Goal: Task Accomplishment & Management: Manage account settings

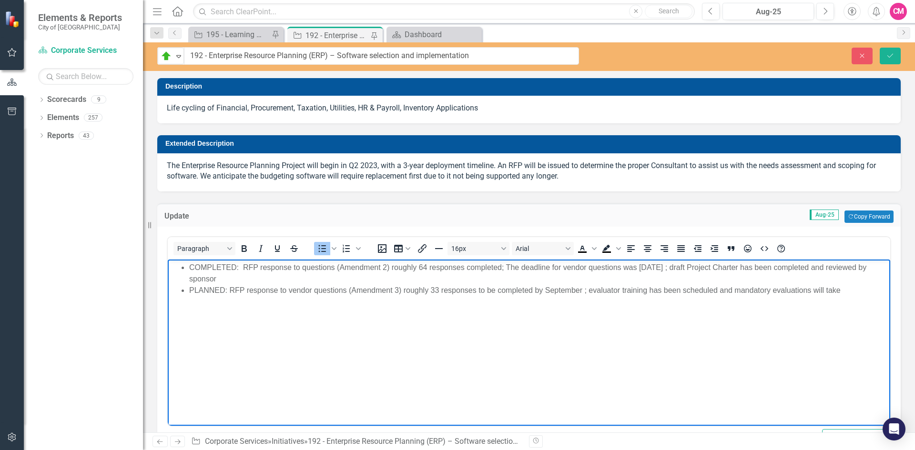
click at [583, 289] on li "PLANNED: RFP response to vendor questions (Amendment 3) roughly 33 responses to…" at bounding box center [538, 290] width 699 height 11
click at [349, 321] on body "COMPLETED: RFP response to questions (Amendment 2) roughly 64 responses complet…" at bounding box center [529, 331] width 722 height 143
click at [592, 291] on li "PLANNED: RFP response to vendor questions (Amendment 3) roughly 33 responses to…" at bounding box center [538, 290] width 699 height 11
click at [278, 300] on li "PLANNED: RFP response to vendor questions (Amendment 3) roughly 33 responses to…" at bounding box center [538, 296] width 699 height 23
click at [396, 307] on li "PLANNED: RFP response to vendor questions (Amendment 3) roughly 33 responses to…" at bounding box center [538, 296] width 699 height 23
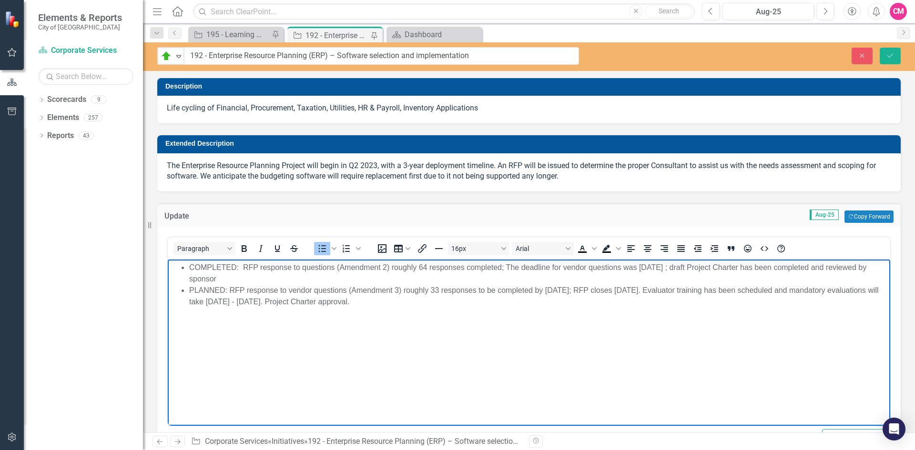
click at [474, 324] on body "COMPLETED: RFP response to questions (Amendment 2) roughly 64 responses complet…" at bounding box center [529, 331] width 722 height 143
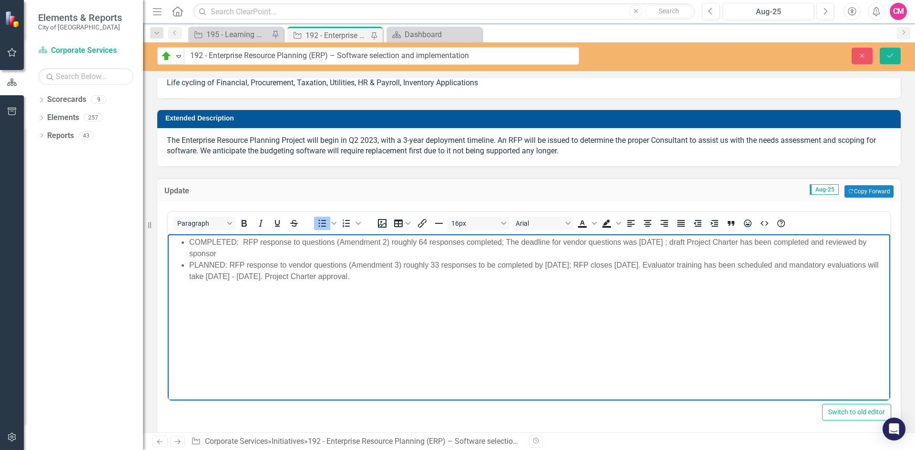
scroll to position [48, 0]
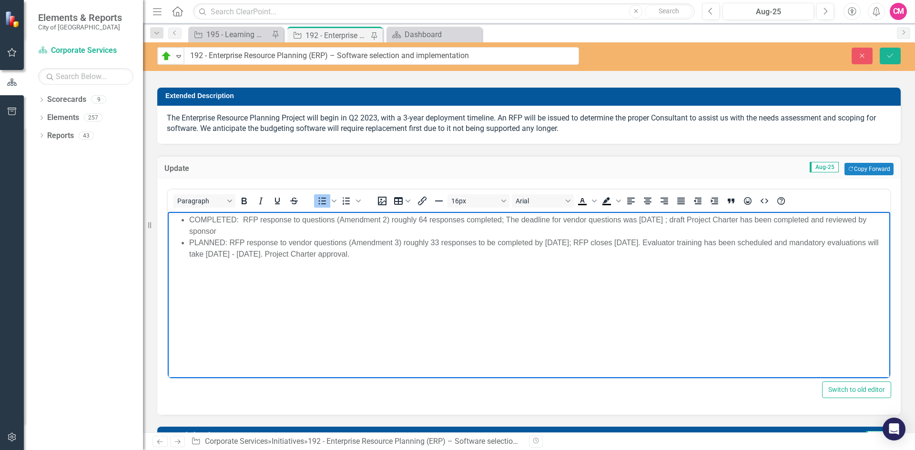
click at [224, 229] on li "COMPLETED: RFP response to questions (Amendment 2) roughly 64 responses complet…" at bounding box center [538, 225] width 699 height 23
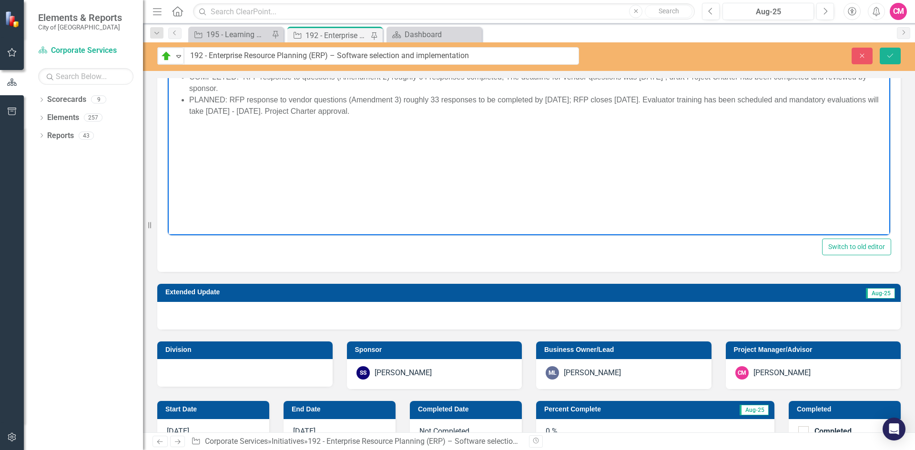
scroll to position [381, 0]
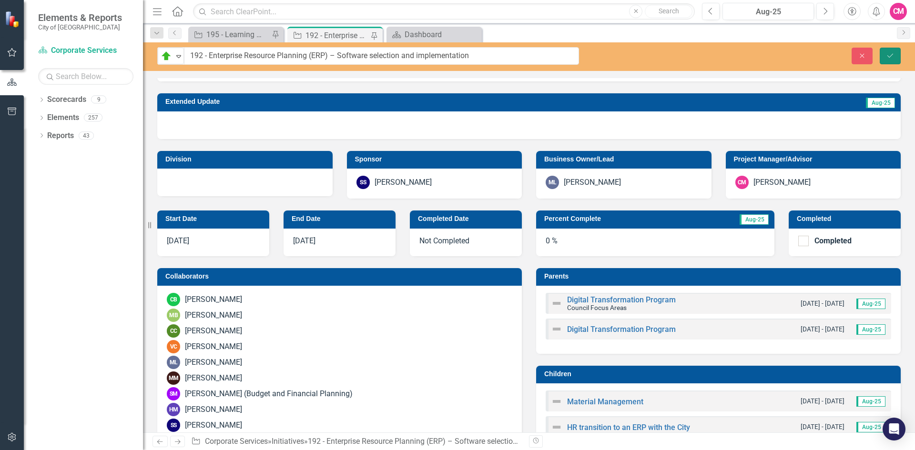
click at [891, 59] on icon "Save" at bounding box center [890, 55] width 9 height 7
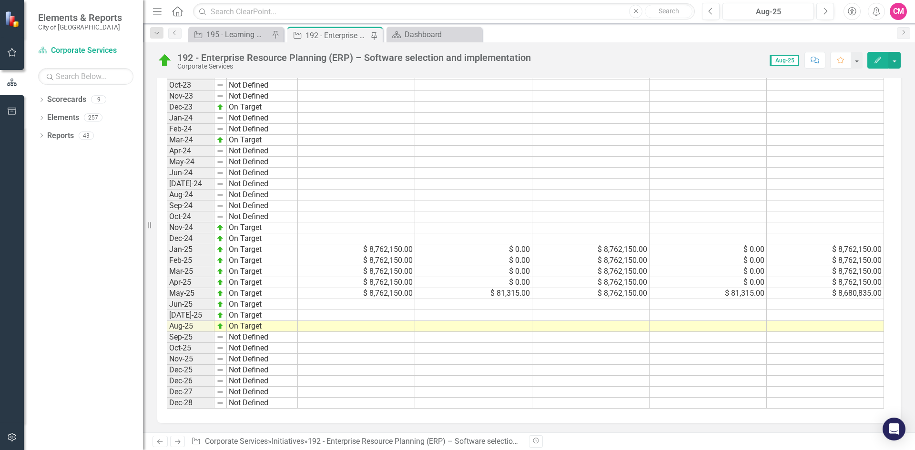
scroll to position [1368, 0]
click at [398, 304] on td at bounding box center [356, 304] width 117 height 11
click at [399, 248] on td "$ 8,762,150.00" at bounding box center [356, 249] width 117 height 11
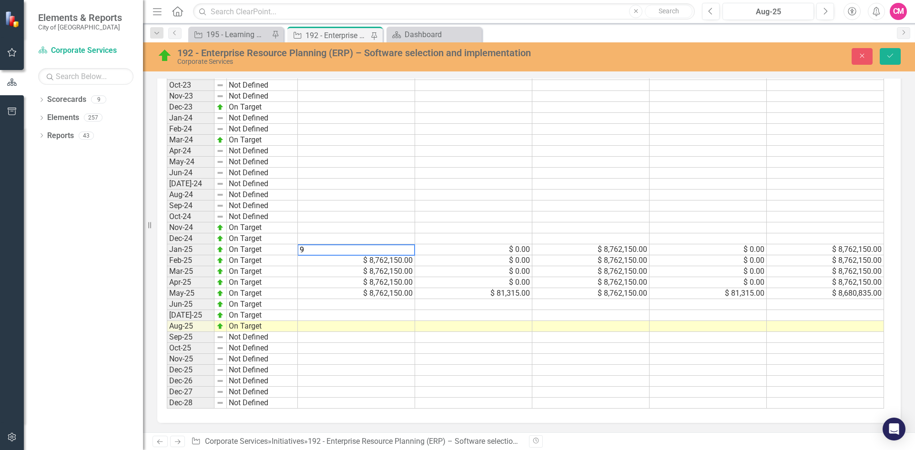
scroll to position [1373, 0]
click at [507, 247] on td "$ 0.00" at bounding box center [473, 249] width 117 height 11
click at [396, 252] on td "$ 9,878,255.00" at bounding box center [356, 249] width 117 height 11
click at [623, 243] on td at bounding box center [590, 238] width 117 height 11
click at [622, 254] on td "$ 8,762,150.00" at bounding box center [590, 249] width 117 height 11
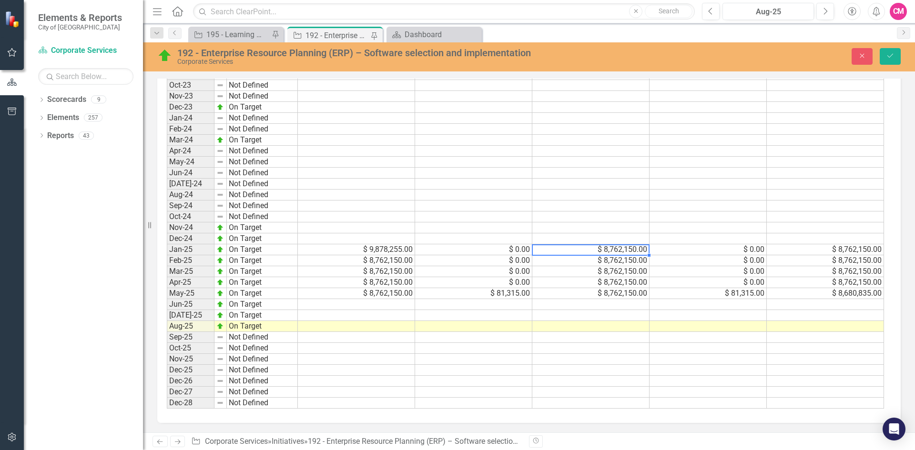
type textarea "9878255"
click at [839, 252] on td "$ 8,762,150.00" at bounding box center [825, 249] width 117 height 11
click at [388, 265] on td "$ 8,762,150.00" at bounding box center [356, 260] width 117 height 11
click at [640, 262] on td "$ 8,762,150.00" at bounding box center [590, 260] width 117 height 11
click at [873, 262] on td "$ 8,762,150.00" at bounding box center [825, 260] width 117 height 11
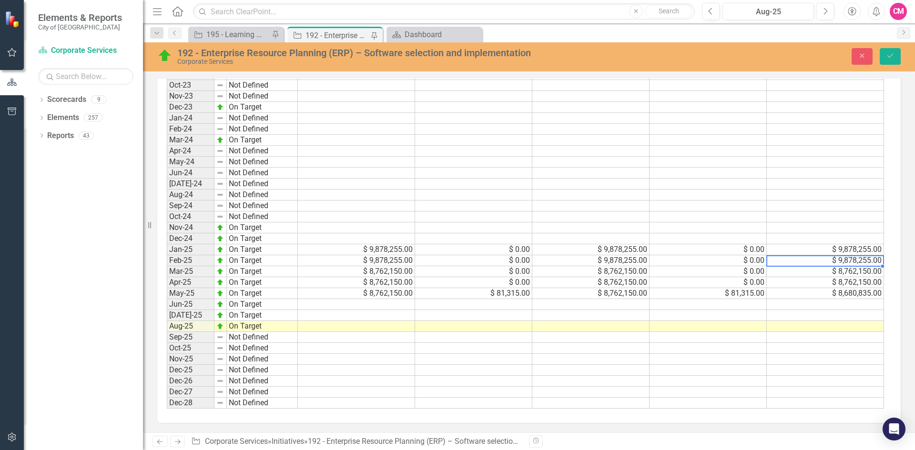
click at [382, 272] on td "$ 8,762,150.00" at bounding box center [356, 271] width 117 height 11
click at [624, 273] on td "$ 8,762,150.00" at bounding box center [590, 271] width 117 height 11
click at [852, 272] on td "$ 8,762,150.00" at bounding box center [825, 271] width 117 height 11
click at [378, 283] on td "$ 8,762,150.00" at bounding box center [356, 282] width 117 height 11
click at [618, 284] on td "$ 8,762,150.00" at bounding box center [590, 282] width 117 height 11
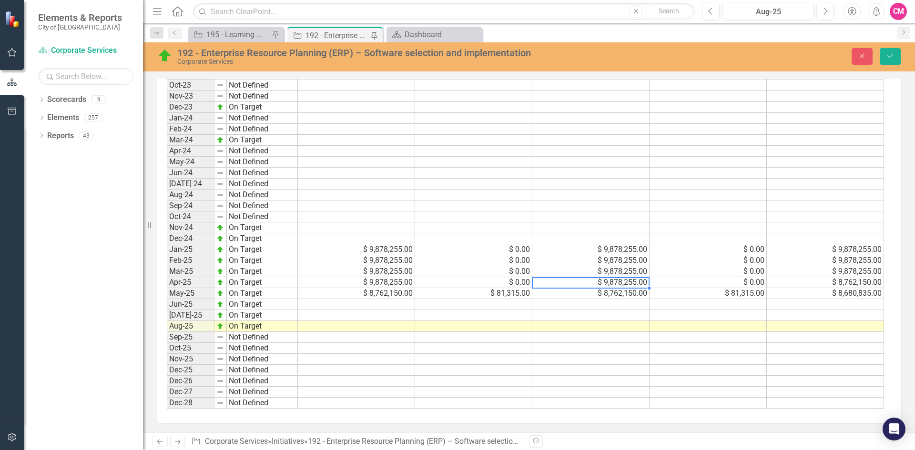
click at [849, 285] on td "$ 8,762,150.00" at bounding box center [825, 282] width 117 height 11
click at [394, 298] on td "$ 8,762,150.00" at bounding box center [356, 293] width 117 height 11
click at [396, 294] on textarea at bounding box center [356, 293] width 118 height 11
paste textarea "9878255"
type textarea "9878255"
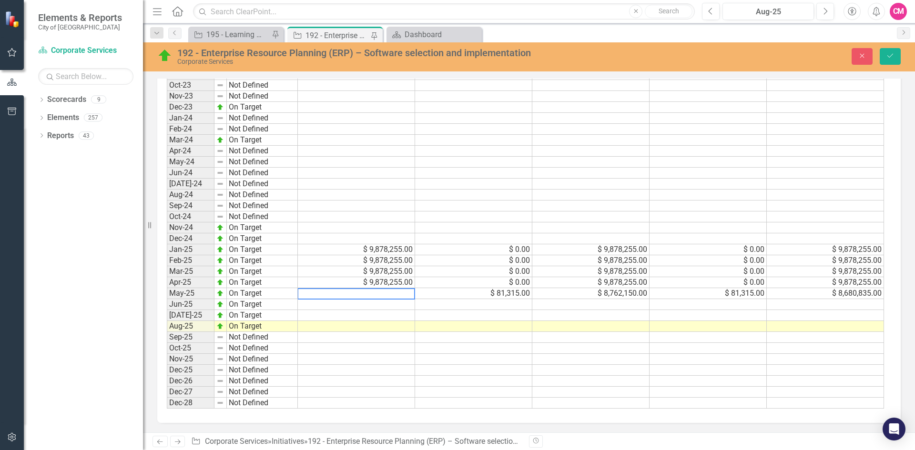
click at [387, 318] on td at bounding box center [356, 315] width 117 height 11
click at [616, 296] on td "$ 8,762,150.00" at bounding box center [590, 293] width 117 height 11
type textarea "9796940"
click at [747, 307] on td at bounding box center [708, 304] width 117 height 11
click at [828, 294] on td "$ 8,680,835.00" at bounding box center [825, 293] width 117 height 11
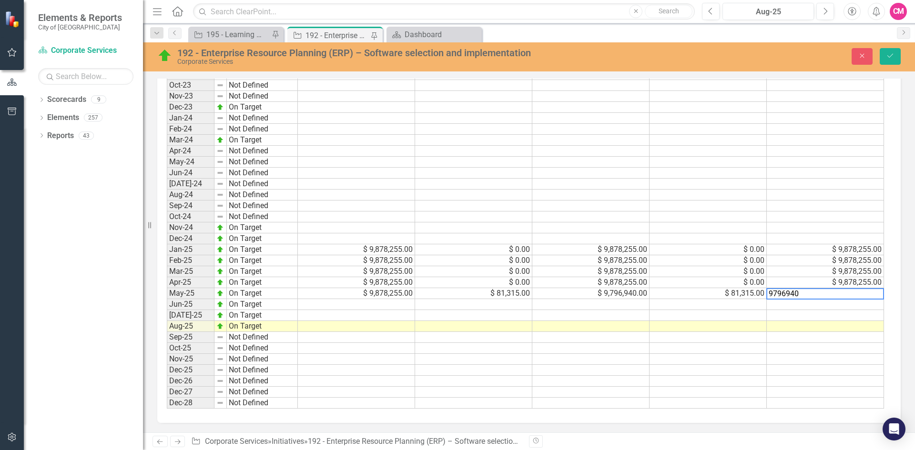
type textarea "9796940"
click at [820, 314] on td at bounding box center [825, 315] width 117 height 11
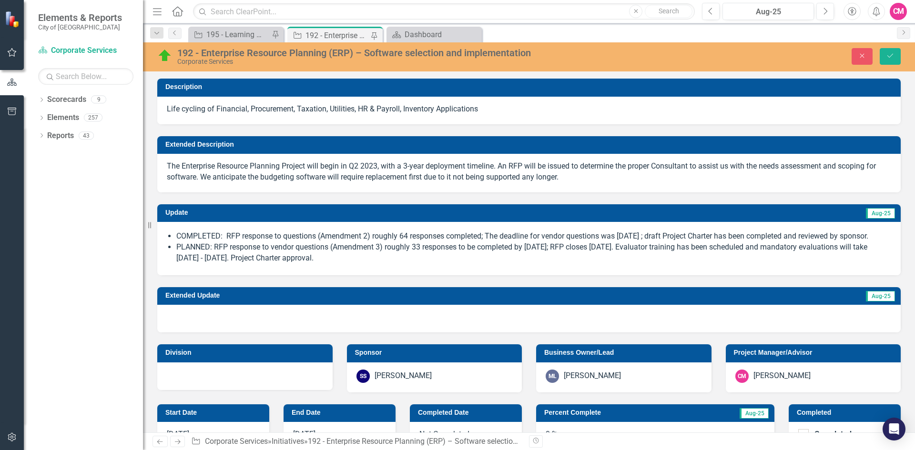
scroll to position [1373, 0]
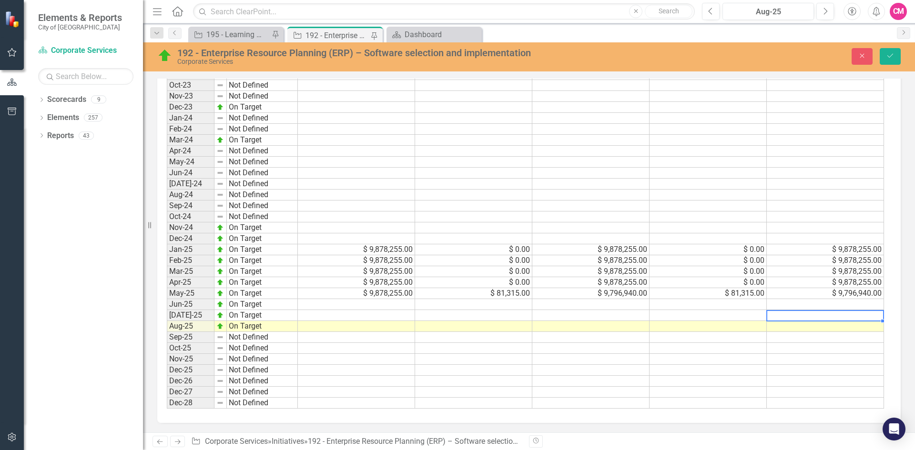
click at [167, 268] on div "Period Status Budget Spent Total Budget Total Spent Total Remaining 2017 Not De…" at bounding box center [167, 156] width 0 height 505
click at [490, 304] on td at bounding box center [473, 304] width 117 height 11
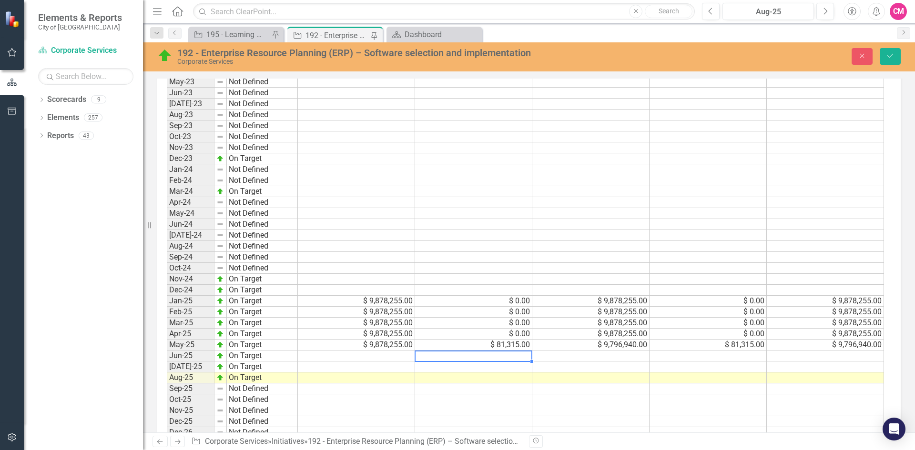
scroll to position [1326, 0]
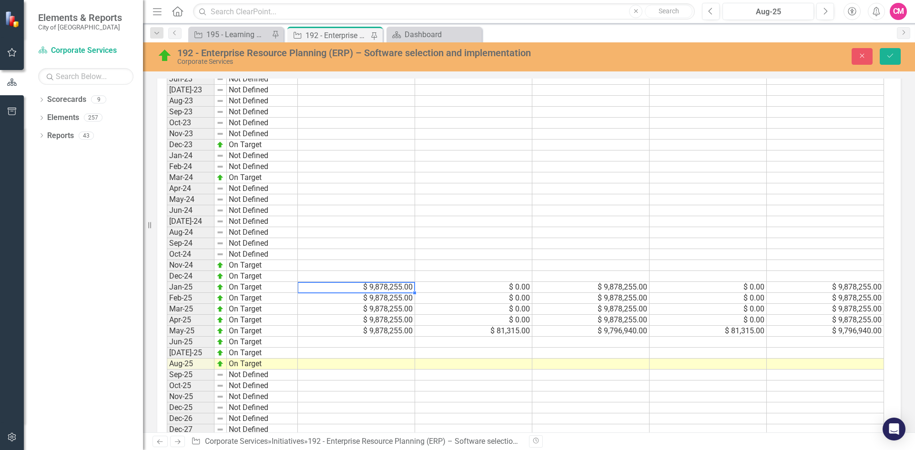
click at [406, 293] on td "$ 9,878,255.00" at bounding box center [356, 287] width 117 height 11
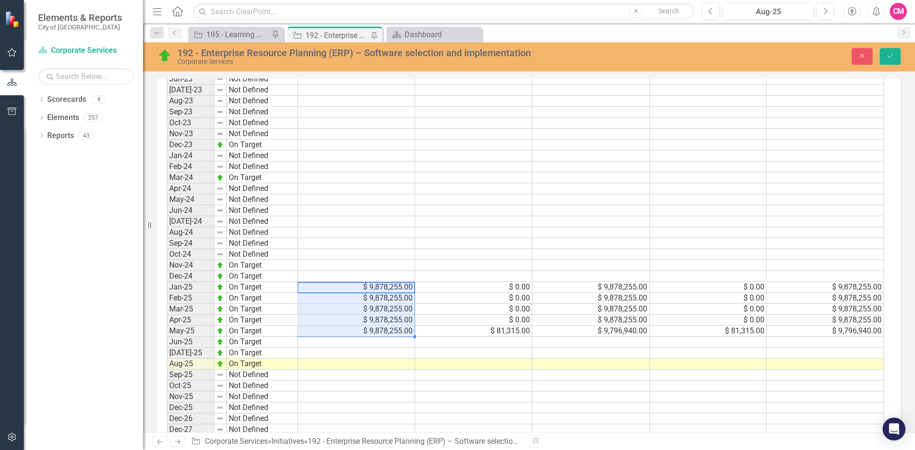
drag, startPoint x: 406, startPoint y: 298, endPoint x: 410, endPoint y: 345, distance: 46.9
click at [410, 345] on tbody "2017 Not Defined 2018 Not Defined 2019 Not Defined 2020 Not Defined 2021 Not De…" at bounding box center [525, 200] width 717 height 494
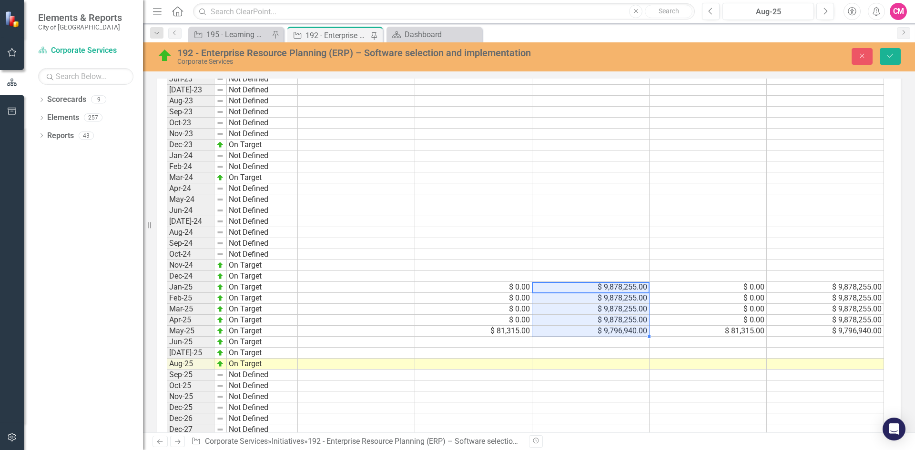
drag, startPoint x: 609, startPoint y: 294, endPoint x: 607, endPoint y: 341, distance: 46.3
click at [607, 341] on tbody "2017 Not Defined 2018 Not Defined 2019 Not Defined 2020 Not Defined 2021 Not De…" at bounding box center [525, 200] width 717 height 494
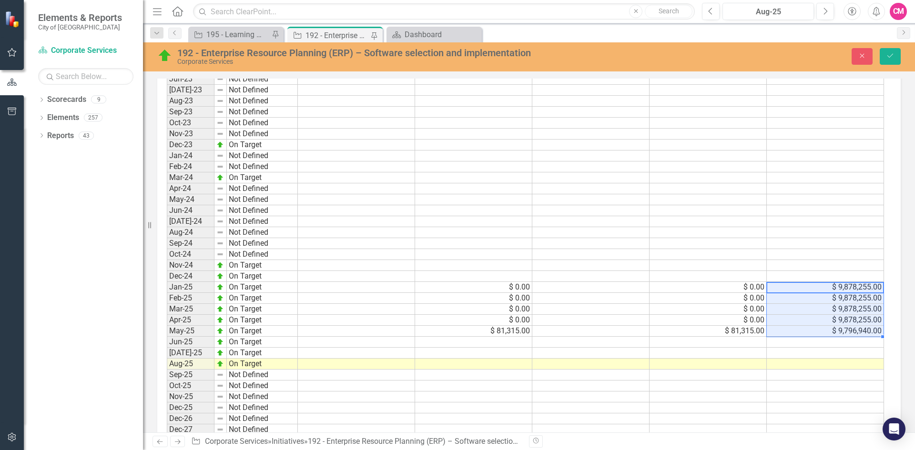
drag, startPoint x: 849, startPoint y: 310, endPoint x: 847, endPoint y: 342, distance: 32.5
click at [847, 342] on tbody "2017 Not Defined 2018 Not Defined 2019 Not Defined 2020 Not Defined 2021 Not De…" at bounding box center [525, 200] width 717 height 494
click at [167, 347] on div "Period Status Budget Spent Total Budget Total Spent Total Remaining 2017 Not De…" at bounding box center [167, 194] width 0 height 505
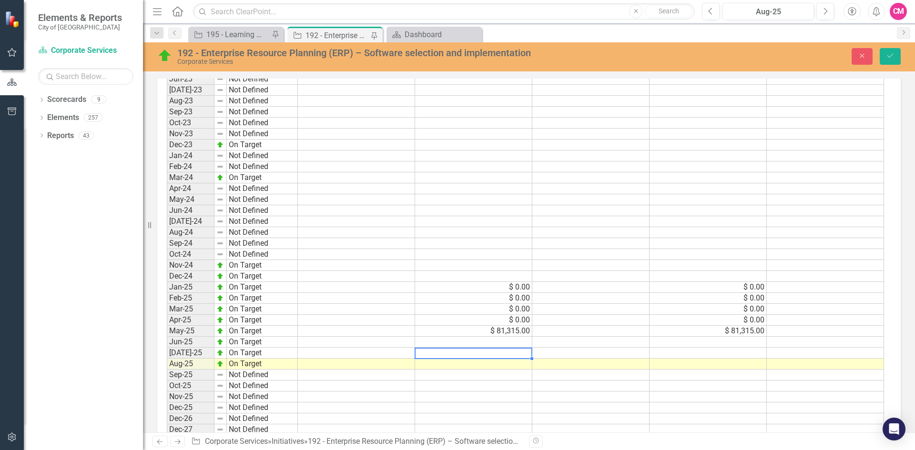
click at [167, 369] on div "Period Status Budget Spent Total Budget Total Spent Total Remaining 2017 Not De…" at bounding box center [167, 194] width 0 height 505
click at [893, 58] on icon "Save" at bounding box center [890, 55] width 9 height 7
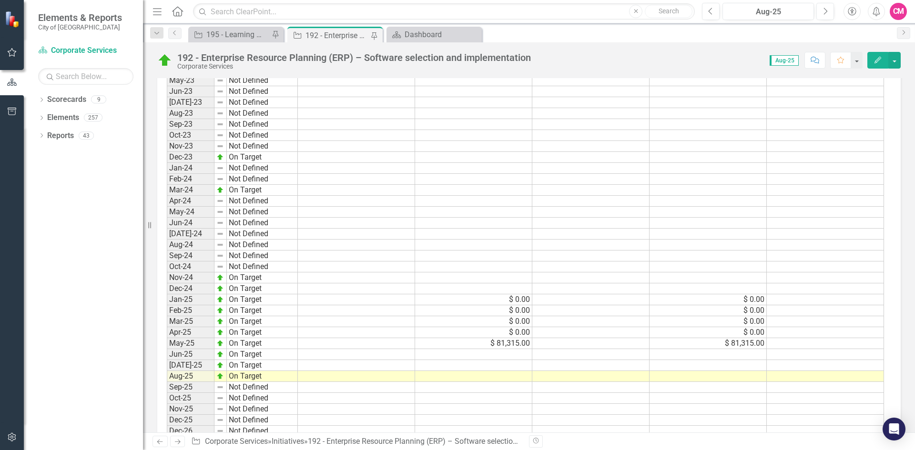
scroll to position [1368, 0]
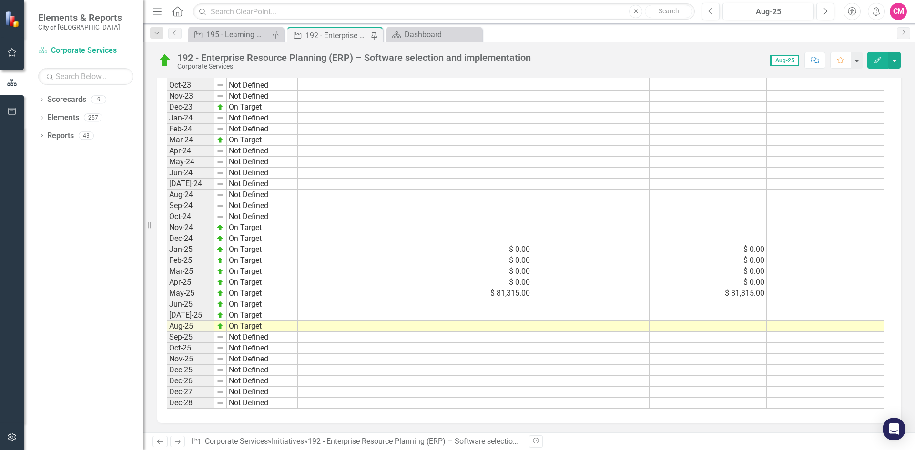
click at [508, 304] on td at bounding box center [473, 304] width 117 height 11
click at [495, 340] on td at bounding box center [473, 337] width 117 height 11
click at [502, 303] on td at bounding box center [473, 304] width 117 height 11
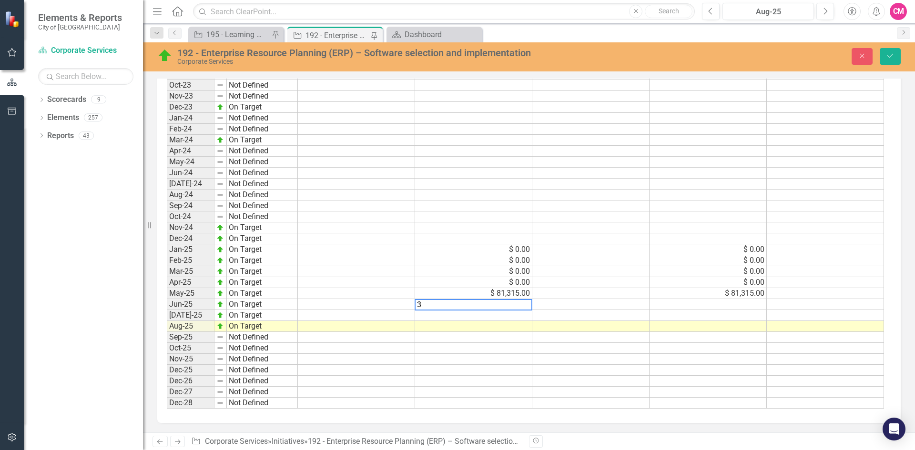
scroll to position [1373, 0]
type textarea "31206.00"
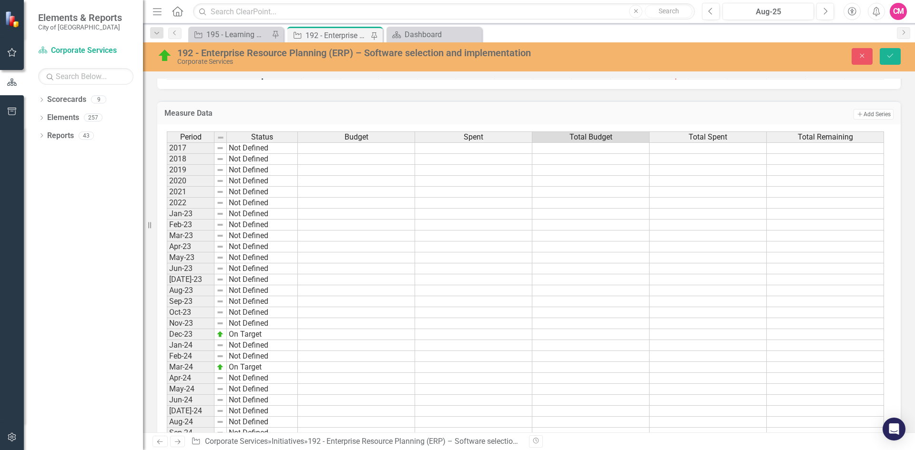
scroll to position [1327, 0]
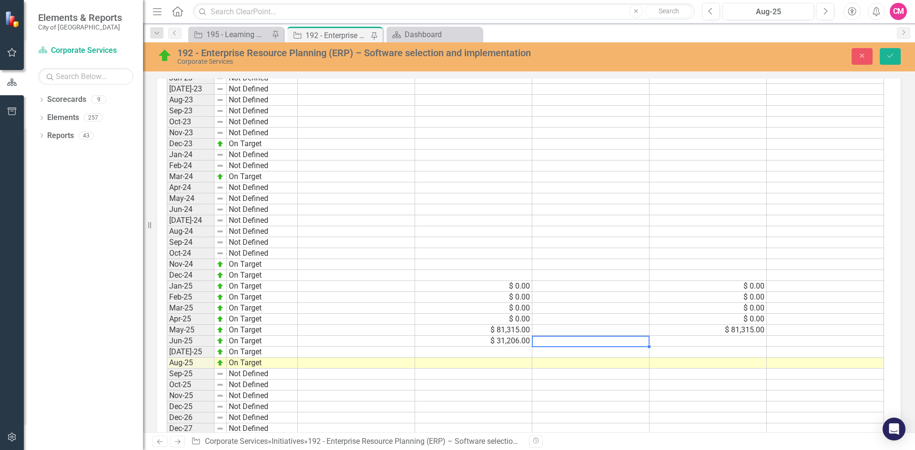
click at [735, 347] on td at bounding box center [708, 341] width 117 height 11
click at [706, 347] on textarea at bounding box center [708, 341] width 118 height 11
type textarea "112520"
click at [703, 358] on td at bounding box center [708, 352] width 117 height 11
click at [512, 347] on td "$ 31,206.00" at bounding box center [473, 341] width 117 height 11
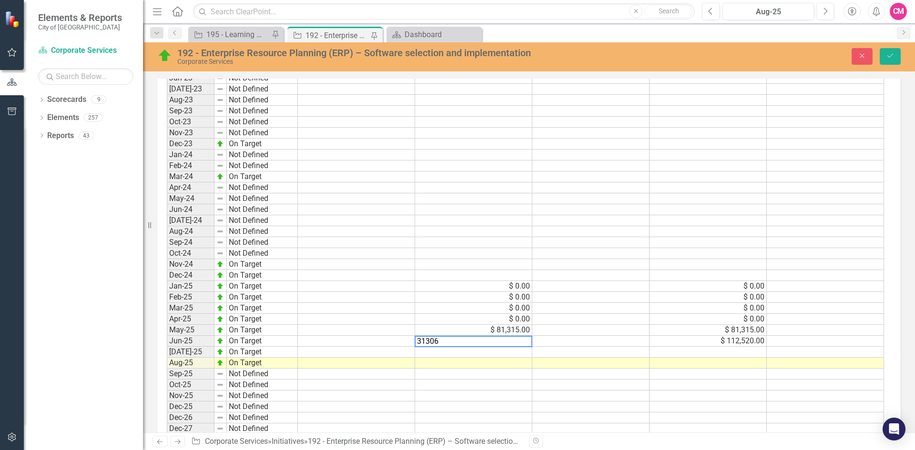
type textarea "31306"
click at [167, 368] on div "Period Status Budget Spent Total Budget Total Spent Total Remaining 2017 Not De…" at bounding box center [167, 193] width 0 height 505
click at [752, 347] on td "$ 112,520.00" at bounding box center [708, 341] width 117 height 11
click at [507, 347] on td "$ 31,306.00" at bounding box center [473, 341] width 117 height 11
click at [600, 358] on td at bounding box center [590, 352] width 117 height 11
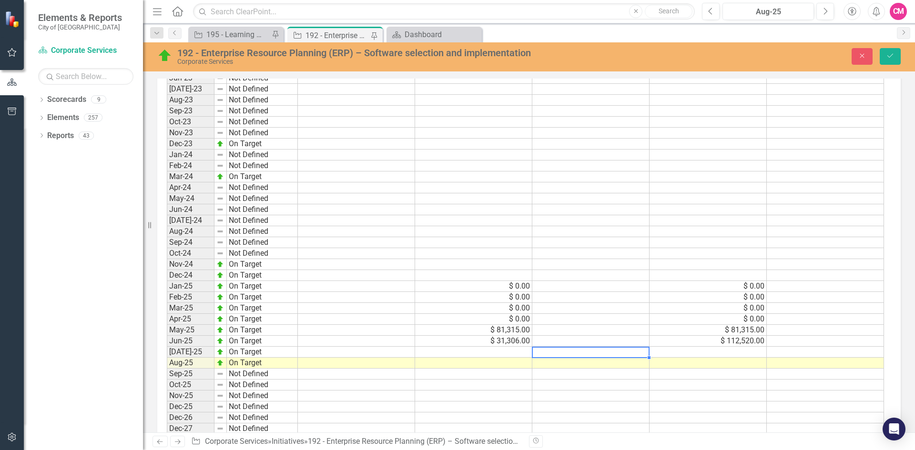
click at [484, 347] on td "$ 31,306.00" at bounding box center [473, 341] width 117 height 11
click at [515, 347] on td "$ 31,306.00" at bounding box center [473, 341] width 117 height 11
click at [515, 369] on td at bounding box center [473, 363] width 117 height 11
click at [520, 380] on td at bounding box center [473, 374] width 117 height 11
click at [517, 347] on td "$ 31,306.00" at bounding box center [473, 341] width 117 height 11
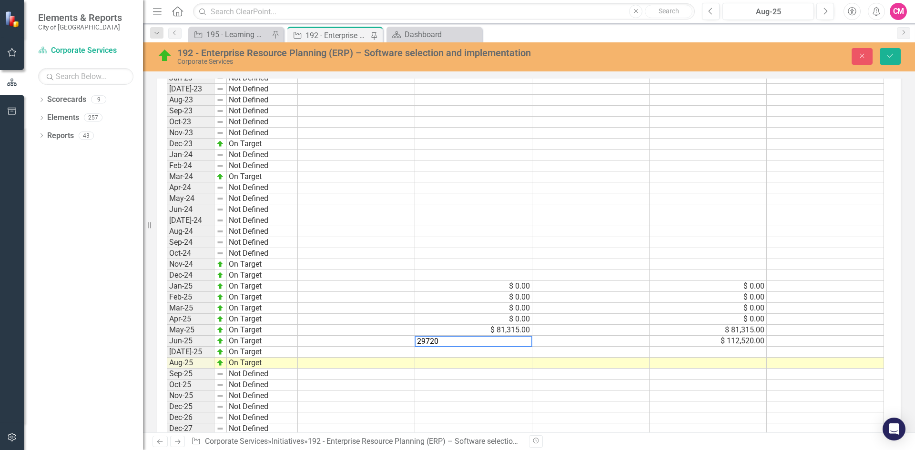
type textarea "29720"
click at [736, 358] on td at bounding box center [708, 352] width 117 height 11
click at [742, 347] on td "$ 112,520.00" at bounding box center [708, 341] width 117 height 11
click at [535, 347] on td at bounding box center [590, 341] width 117 height 11
click at [721, 347] on td at bounding box center [708, 341] width 117 height 11
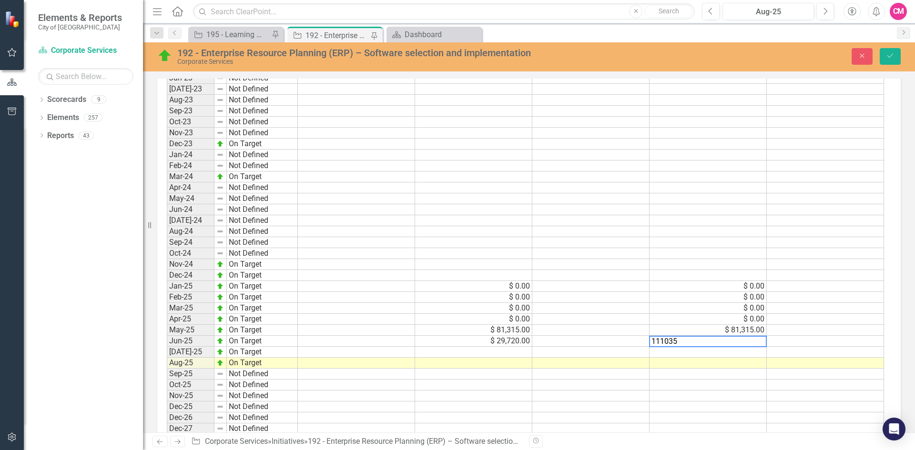
type textarea "111035"
click at [750, 391] on td at bounding box center [708, 385] width 117 height 11
click at [180, 347] on td "Jun-25" at bounding box center [191, 341] width 48 height 11
click at [503, 347] on td "$ 29,720.00" at bounding box center [473, 341] width 117 height 11
click at [500, 358] on td at bounding box center [473, 352] width 117 height 11
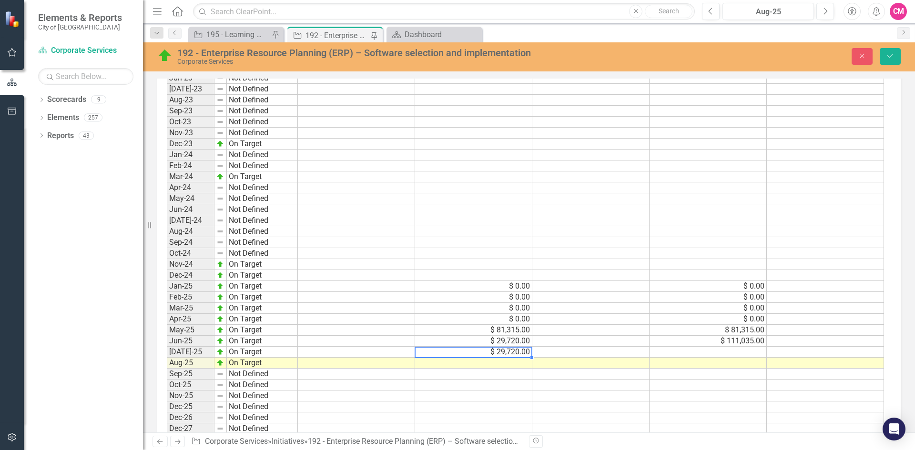
click at [508, 347] on td "$ 29,720.00" at bounding box center [473, 341] width 117 height 11
type textarea "0"
click at [167, 369] on div "Period Status Budget Spent Total Budget Total Spent Total Remaining 2017 Not De…" at bounding box center [167, 193] width 0 height 505
click at [750, 347] on td "$ 111,035.00" at bounding box center [708, 341] width 117 height 11
click at [736, 358] on td at bounding box center [708, 352] width 117 height 11
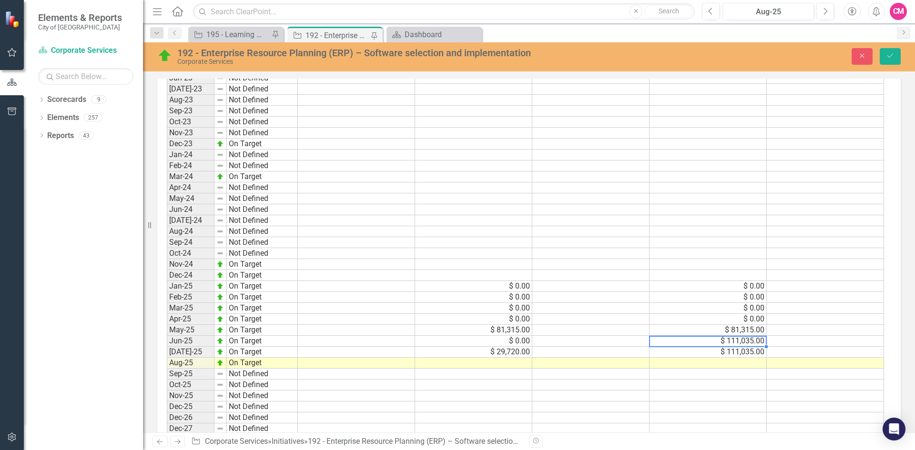
click at [736, 347] on td "$ 111,035.00" at bounding box center [708, 341] width 117 height 11
type textarea "81315"
click at [736, 391] on td at bounding box center [708, 385] width 117 height 11
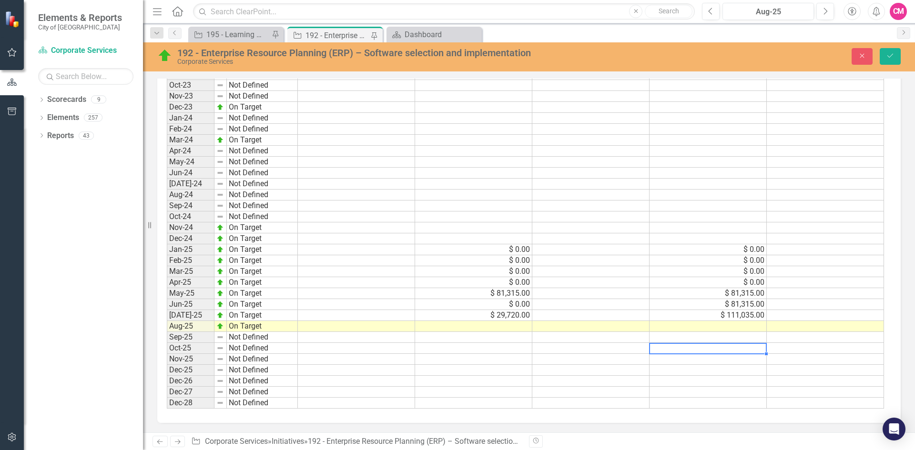
scroll to position [1374, 0]
click at [510, 324] on td at bounding box center [473, 326] width 117 height 11
type textarea "0"
click at [760, 327] on td at bounding box center [708, 326] width 117 height 11
type textarea "111035"
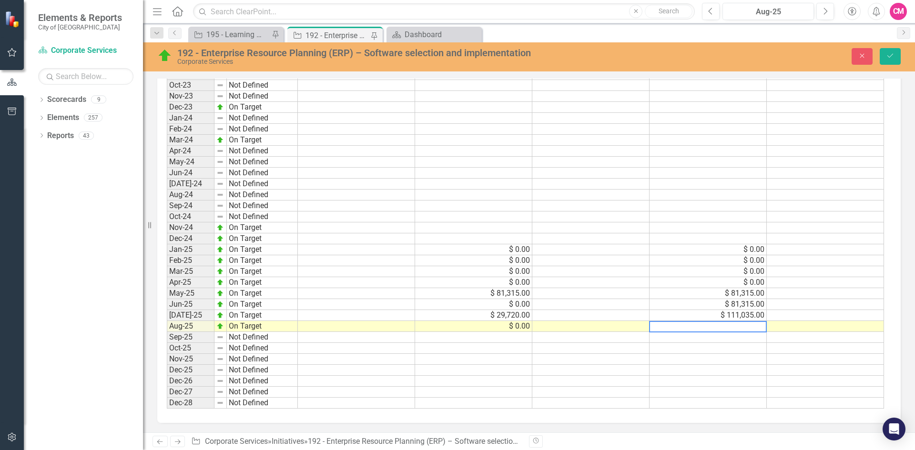
click at [167, 344] on div "Period Status Budget Spent Total Budget Total Spent Total Remaining 2017 Not De…" at bounding box center [167, 156] width 0 height 505
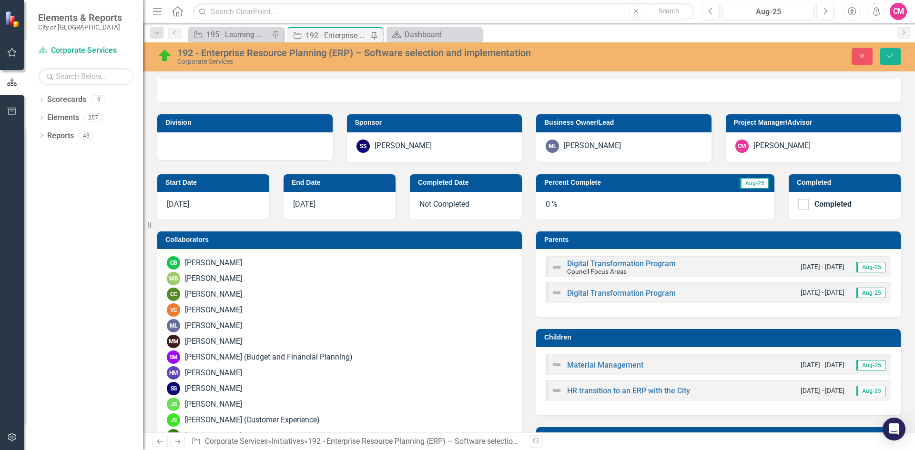
scroll to position [0, 0]
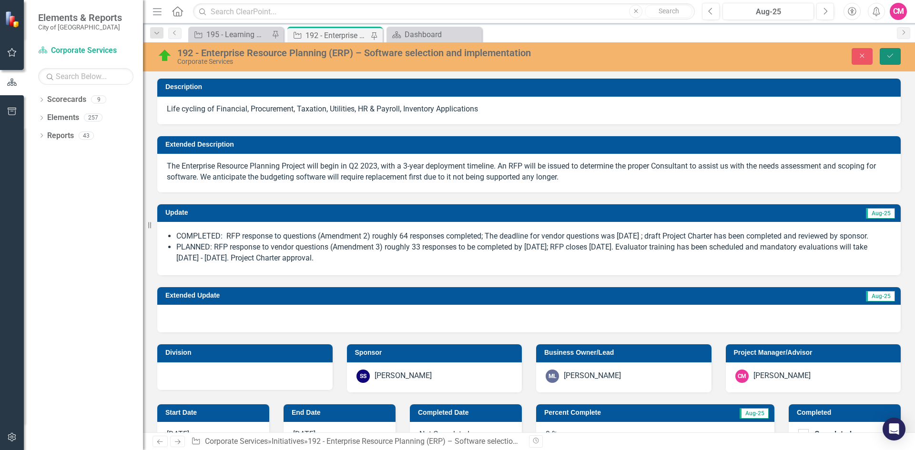
click at [891, 56] on icon "Save" at bounding box center [890, 55] width 9 height 7
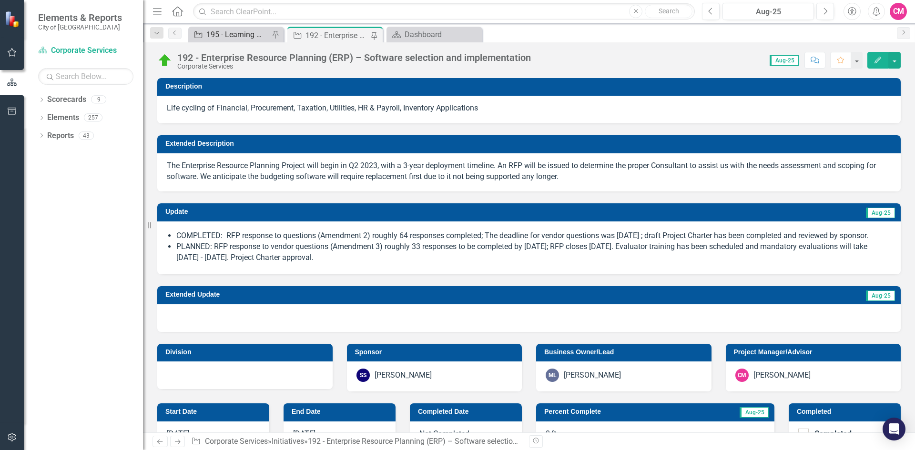
click at [236, 30] on div "195 - Learning Management System Implementation" at bounding box center [237, 35] width 63 height 12
